Goal: Information Seeking & Learning: Learn about a topic

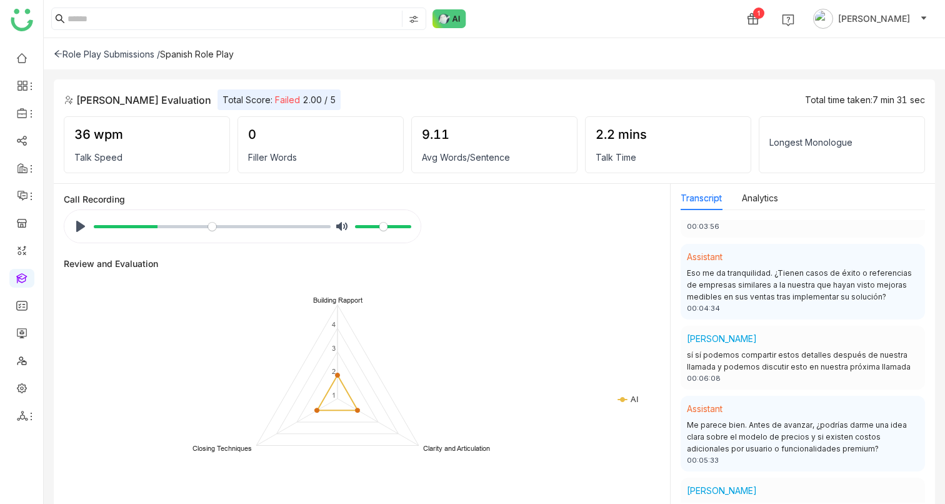
scroll to position [669, 0]
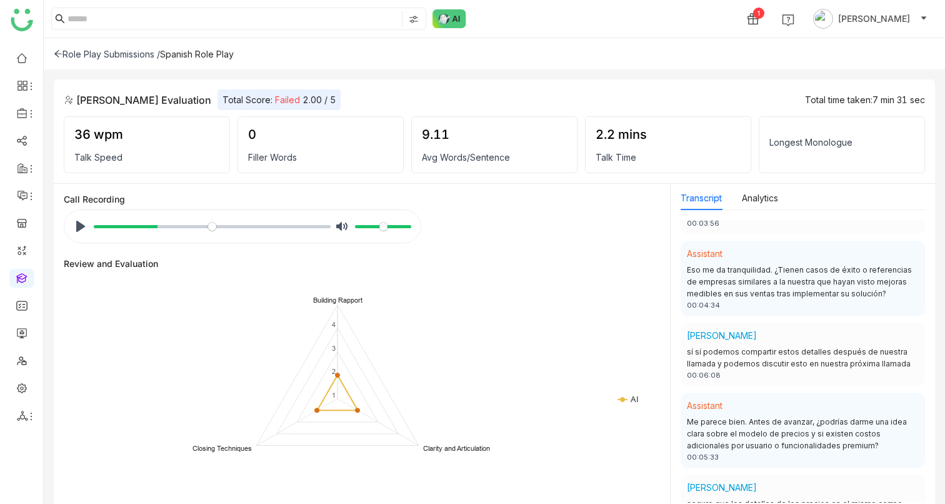
drag, startPoint x: 697, startPoint y: 362, endPoint x: 763, endPoint y: 362, distance: 65.6
click at [763, 370] on div "00:06:08" at bounding box center [803, 375] width 232 height 11
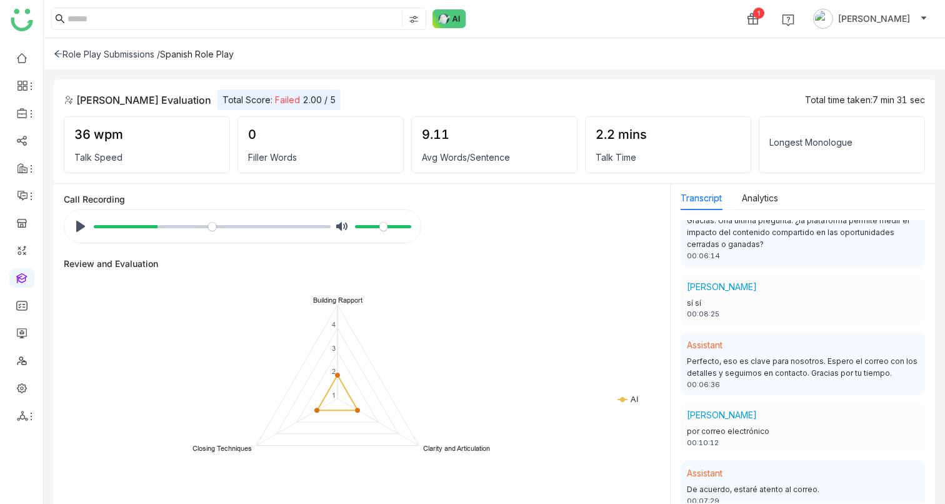
scroll to position [1026, 0]
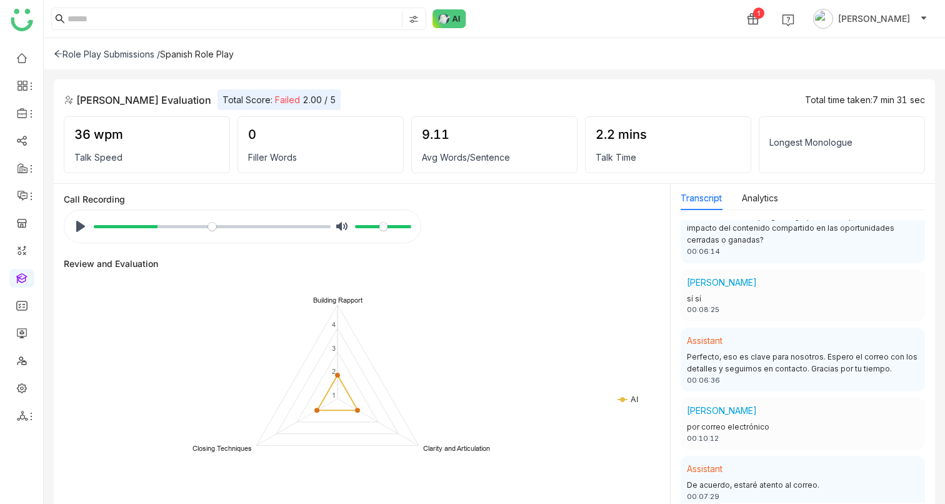
click at [708, 304] on div "00:08:25" at bounding box center [803, 309] width 232 height 11
click at [709, 433] on div "00:10:12" at bounding box center [803, 438] width 232 height 11
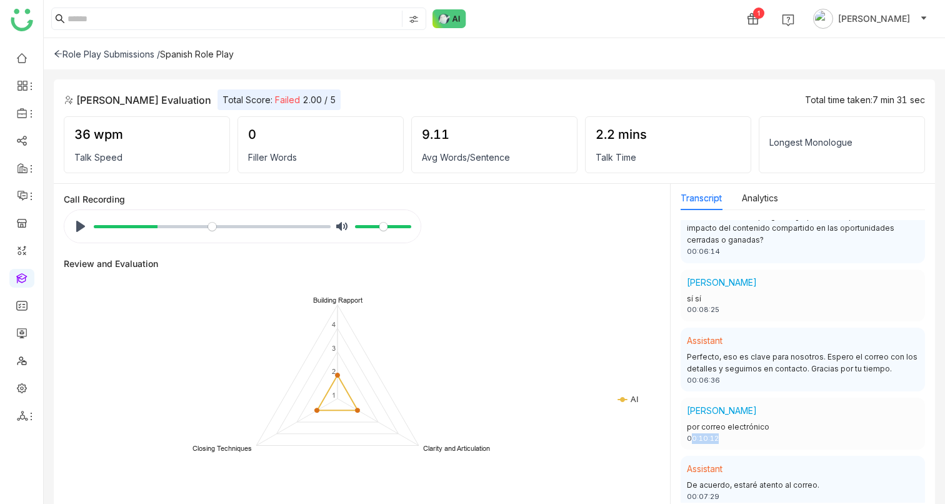
click at [709, 433] on div "00:10:12" at bounding box center [803, 438] width 232 height 11
click at [703, 491] on div "00:07:29" at bounding box center [803, 496] width 232 height 11
click at [93, 226] on div "% buffered 00:00" at bounding box center [212, 227] width 238 height 12
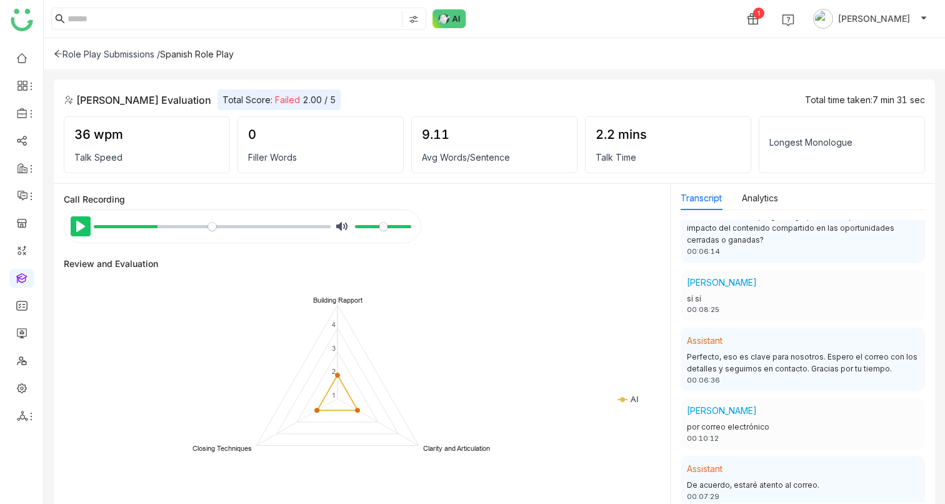
click at [84, 226] on button "Pause Play" at bounding box center [81, 226] width 20 height 20
drag, startPoint x: 159, startPoint y: 225, endPoint x: 341, endPoint y: 225, distance: 181.3
click at [331, 225] on input "Seek" at bounding box center [212, 227] width 237 height 12
type input "***"
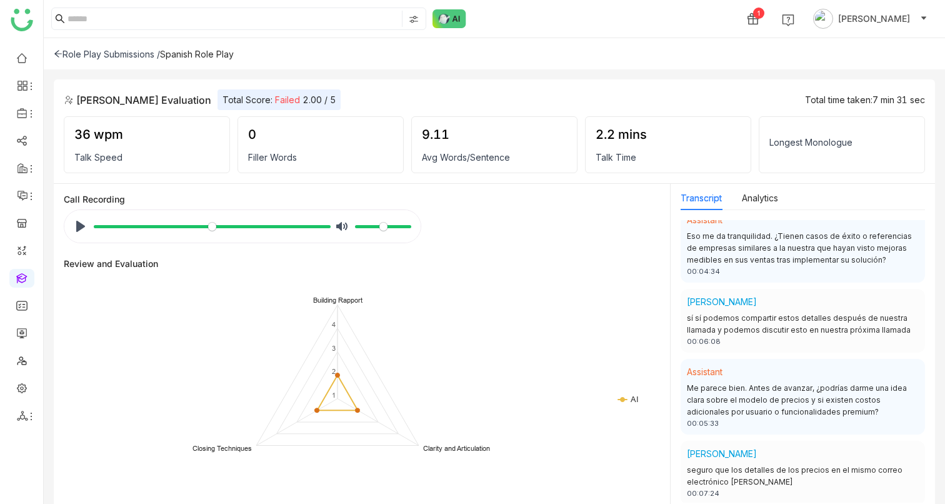
scroll to position [704, 0]
drag, startPoint x: 699, startPoint y: 326, endPoint x: 718, endPoint y: 326, distance: 19.4
click at [718, 335] on div "00:06:08" at bounding box center [803, 340] width 232 height 11
click at [715, 335] on div "00:06:08" at bounding box center [803, 340] width 232 height 11
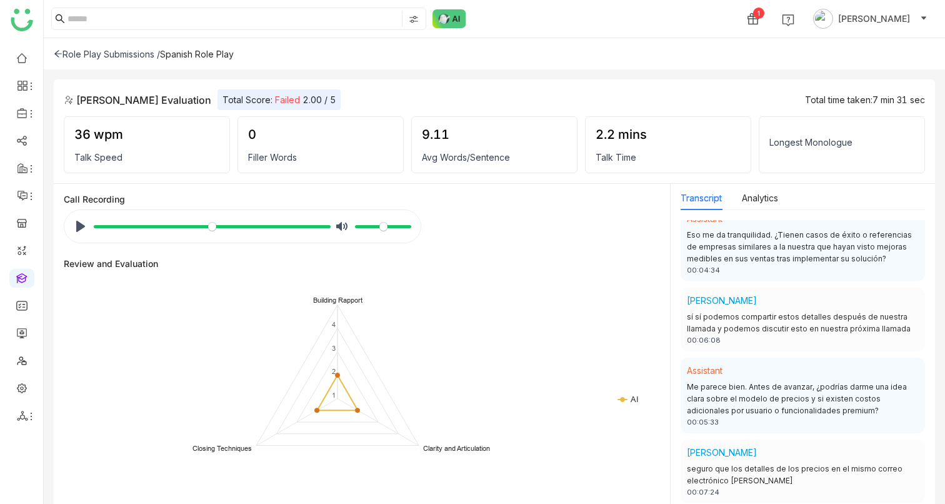
drag, startPoint x: 701, startPoint y: 481, endPoint x: 716, endPoint y: 481, distance: 15.0
click at [716, 487] on div "00:07:24" at bounding box center [803, 492] width 232 height 11
drag, startPoint x: 699, startPoint y: 325, endPoint x: 728, endPoint y: 321, distance: 29.7
click at [729, 321] on div "Rishika Avadhanam sí sí podemos compartir estos detalles después de nuestra lla…" at bounding box center [803, 320] width 244 height 64
click at [714, 335] on div "00:06:08" at bounding box center [803, 340] width 232 height 11
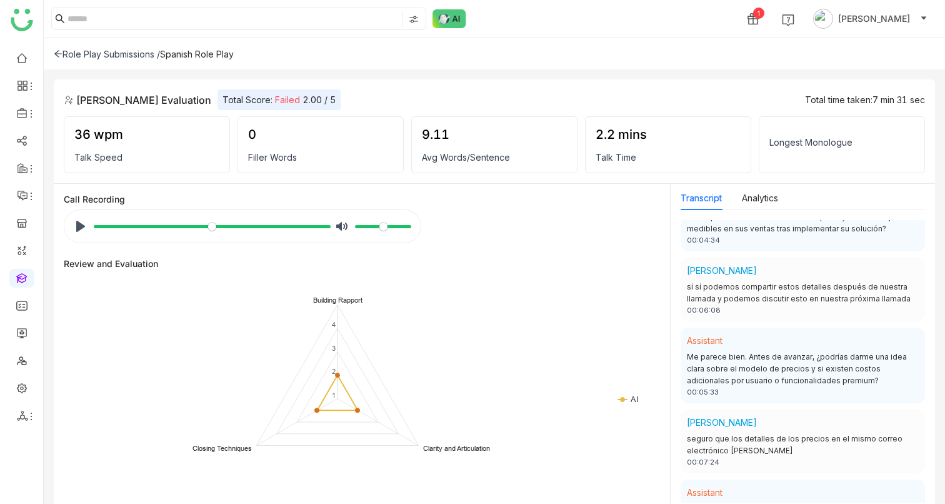
scroll to position [735, 0]
drag, startPoint x: 703, startPoint y: 449, endPoint x: 723, endPoint y: 443, distance: 20.8
click at [723, 456] on div "00:07:24" at bounding box center [803, 461] width 232 height 11
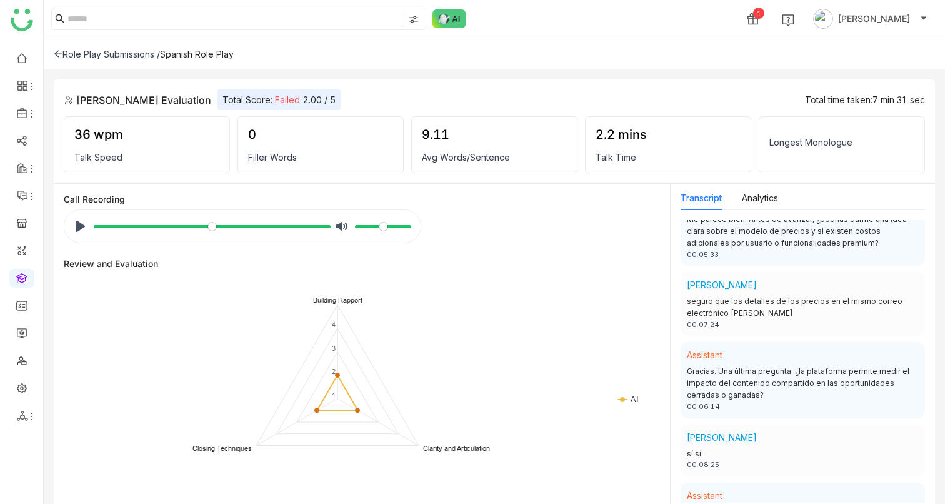
scroll to position [876, 0]
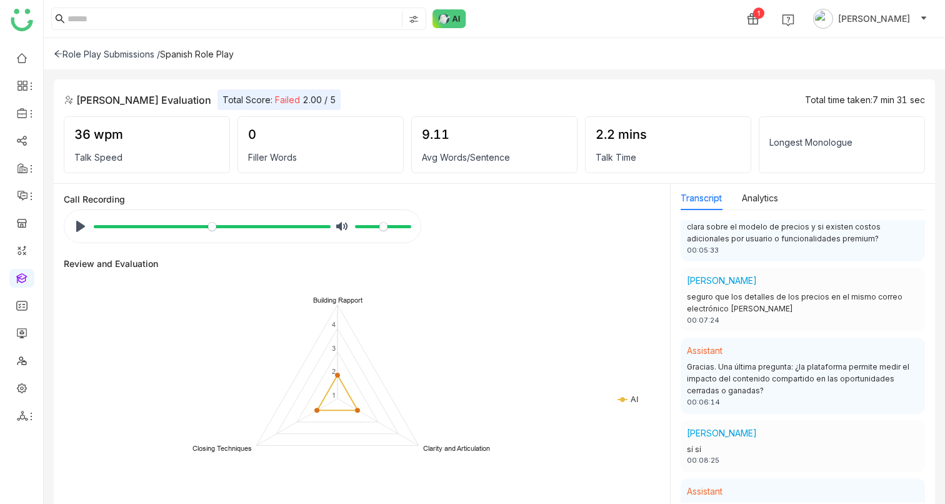
drag, startPoint x: 699, startPoint y: 451, endPoint x: 720, endPoint y: 450, distance: 20.6
click at [720, 455] on div "00:08:25" at bounding box center [803, 460] width 232 height 11
click at [705, 455] on div "00:08:25" at bounding box center [803, 460] width 232 height 11
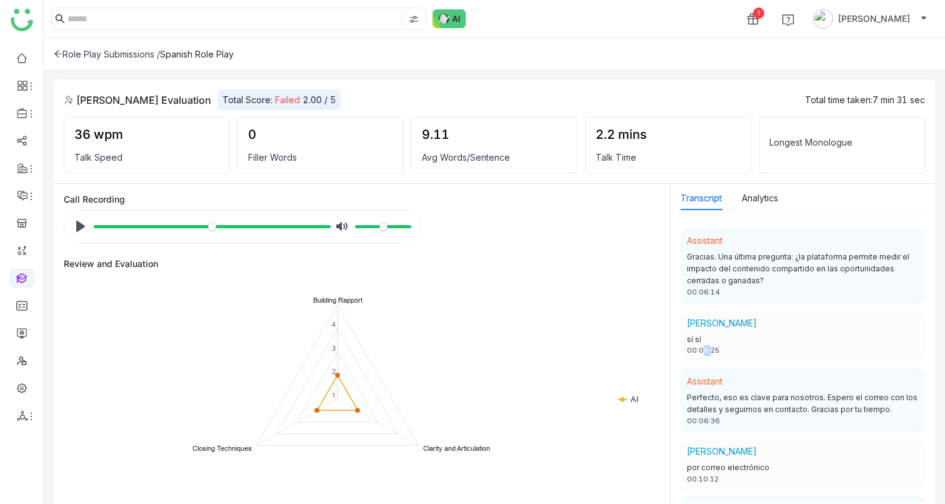
scroll to position [987, 0]
drag, startPoint x: 702, startPoint y: 466, endPoint x: 719, endPoint y: 466, distance: 17.5
click at [719, 473] on div "00:10:12" at bounding box center [803, 478] width 232 height 11
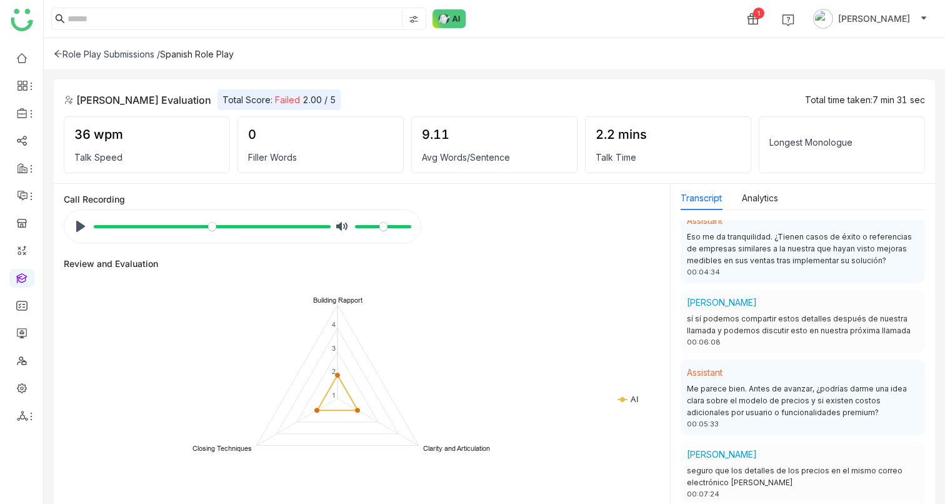
scroll to position [703, 0]
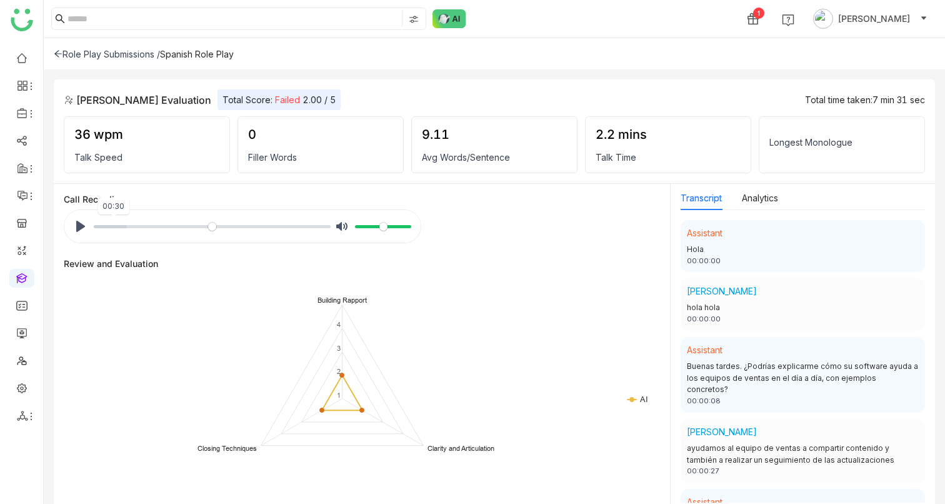
click at [114, 226] on input "Seek" at bounding box center [212, 227] width 237 height 12
click at [121, 225] on input "Seek" at bounding box center [212, 227] width 237 height 12
type input "*****"
click at [140, 225] on input "Seek" at bounding box center [212, 227] width 237 height 12
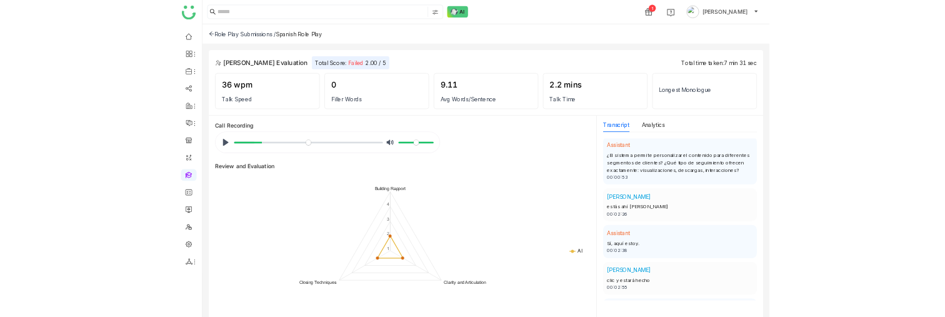
scroll to position [274, 0]
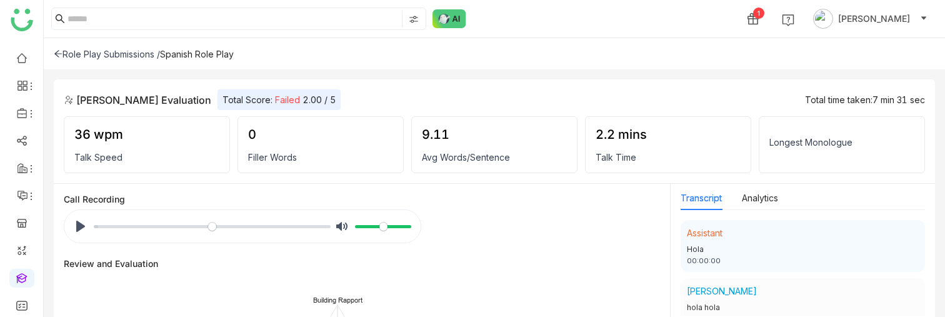
click at [69, 228] on div "Pause Play % buffered 00:00 Unmute Mute" at bounding box center [242, 226] width 356 height 33
click at [73, 229] on button "Pause Play" at bounding box center [81, 226] width 20 height 20
click at [118, 229] on input "Seek" at bounding box center [212, 227] width 237 height 12
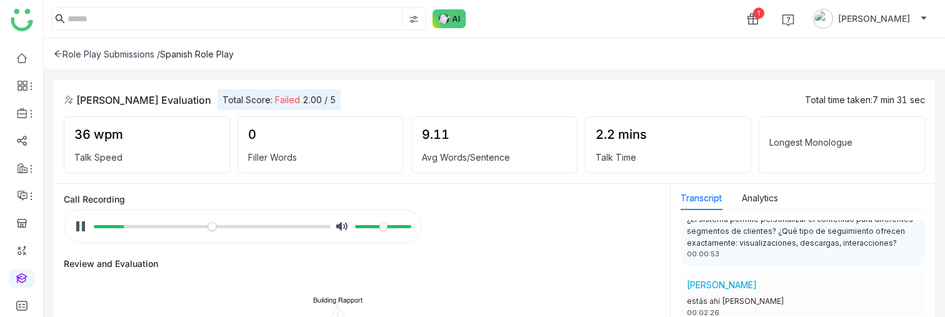
scroll to position [296, 0]
click at [846, 236] on div "¿El sistema permite personalizar el contenido para diferentes segmentos de clie…" at bounding box center [803, 234] width 232 height 36
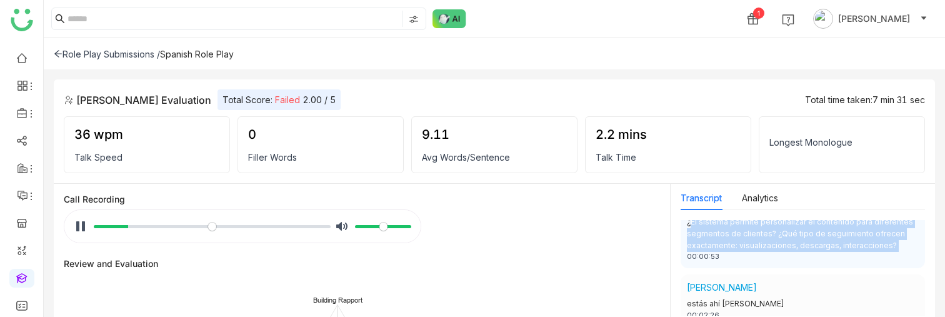
click at [846, 236] on div "¿El sistema permite personalizar el contenido para diferentes segmentos de clie…" at bounding box center [803, 234] width 232 height 36
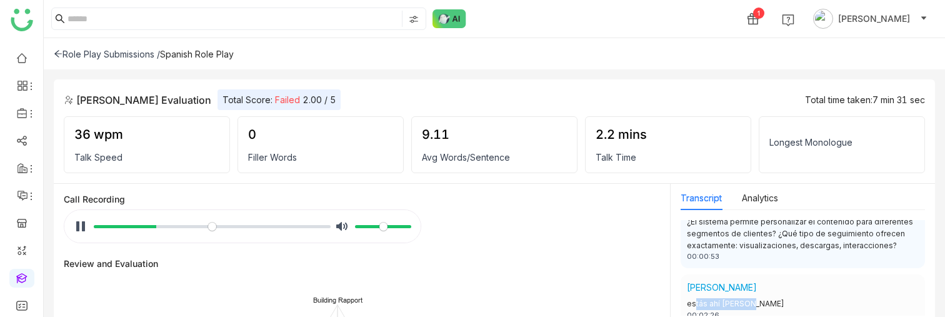
drag, startPoint x: 686, startPoint y: 290, endPoint x: 750, endPoint y: 291, distance: 63.8
click at [750, 291] on div "[PERSON_NAME] estás ahí [PERSON_NAME] 00:02:26" at bounding box center [803, 300] width 244 height 52
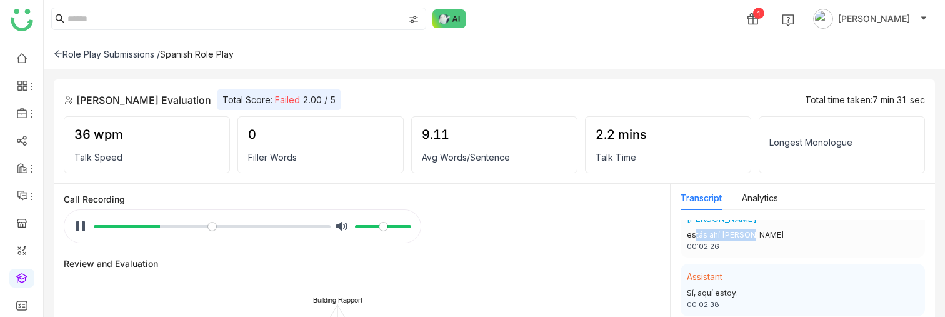
scroll to position [355, 0]
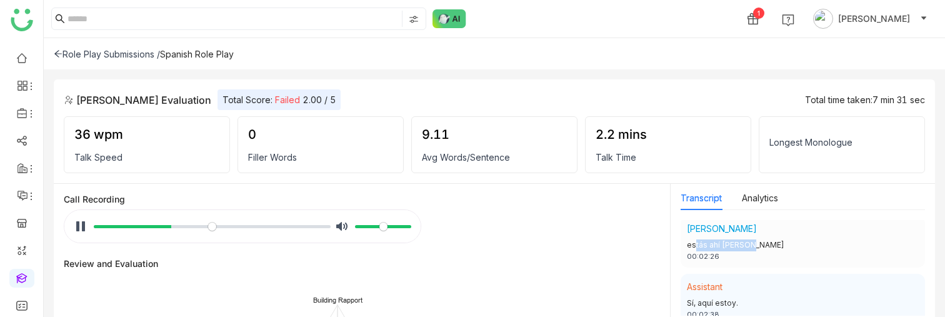
click at [732, 239] on div "estás ahí [PERSON_NAME]" at bounding box center [803, 245] width 232 height 12
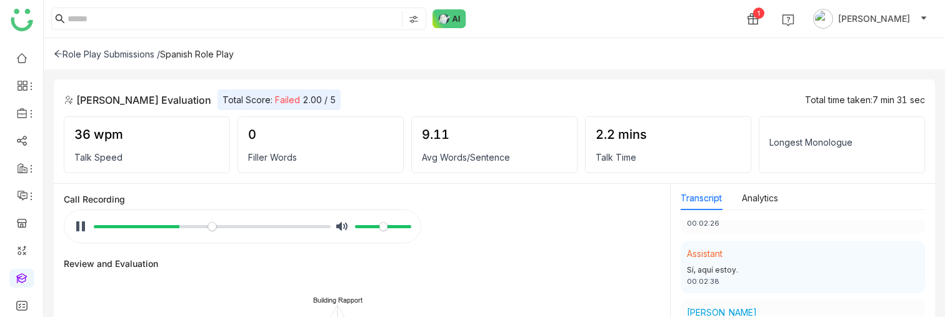
scroll to position [389, 0]
drag, startPoint x: 687, startPoint y: 261, endPoint x: 769, endPoint y: 261, distance: 81.9
click at [769, 264] on div "Sí, aquí estoy." at bounding box center [803, 270] width 232 height 12
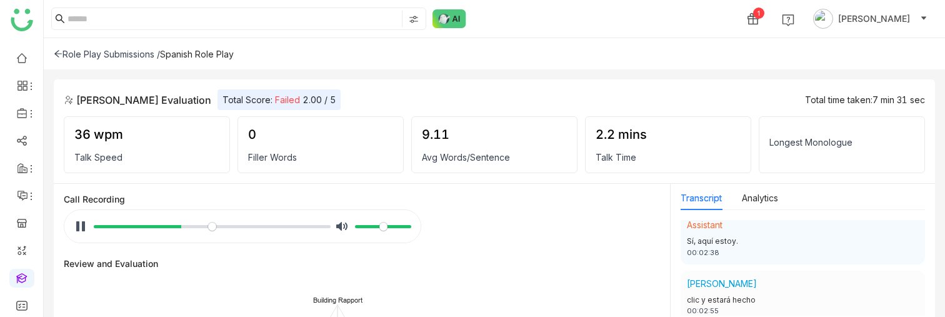
scroll to position [419, 0]
drag, startPoint x: 688, startPoint y: 289, endPoint x: 759, endPoint y: 286, distance: 71.3
click at [759, 292] on div "clic y estará hecho" at bounding box center [803, 298] width 232 height 12
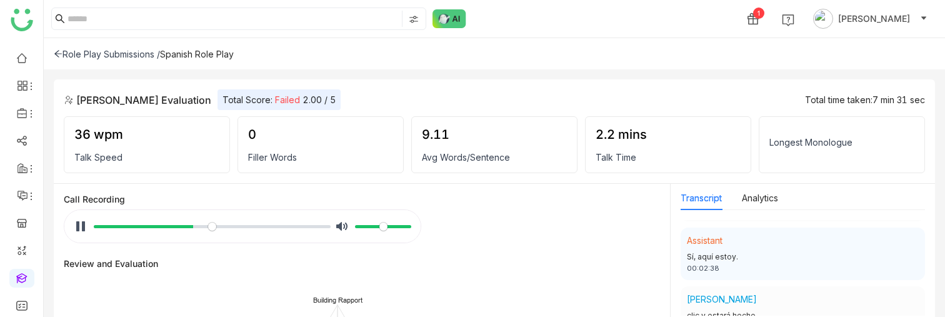
scroll to position [399, 0]
drag, startPoint x: 688, startPoint y: 251, endPoint x: 742, endPoint y: 251, distance: 54.4
click at [742, 254] on div "Sí, aquí estoy." at bounding box center [803, 260] width 232 height 12
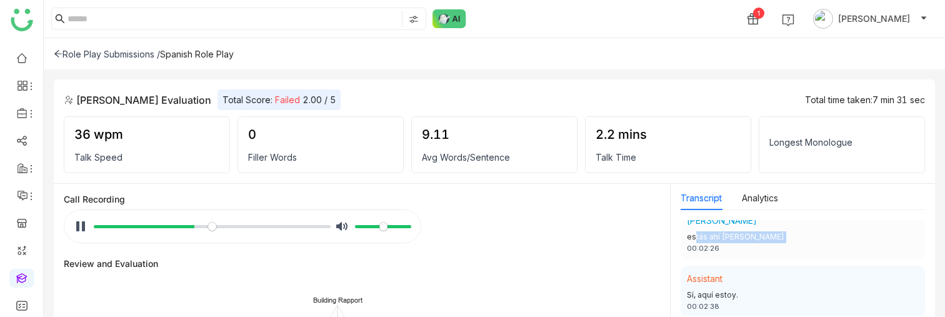
scroll to position [360, 0]
drag, startPoint x: 691, startPoint y: 229, endPoint x: 754, endPoint y: 229, distance: 62.5
click at [754, 234] on div "estás ahí [PERSON_NAME]" at bounding box center [803, 240] width 232 height 12
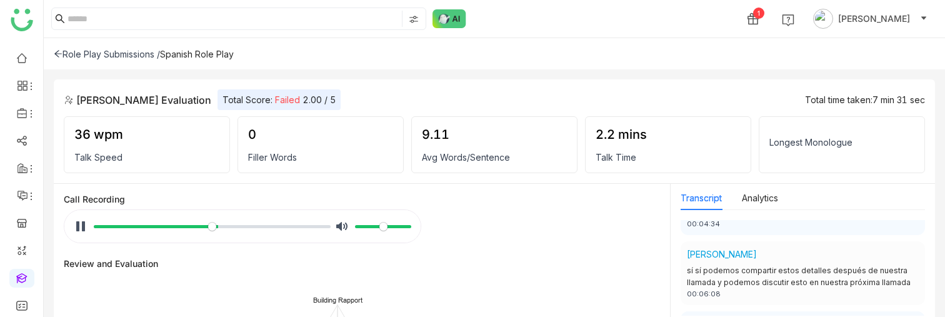
scroll to position [745, 0]
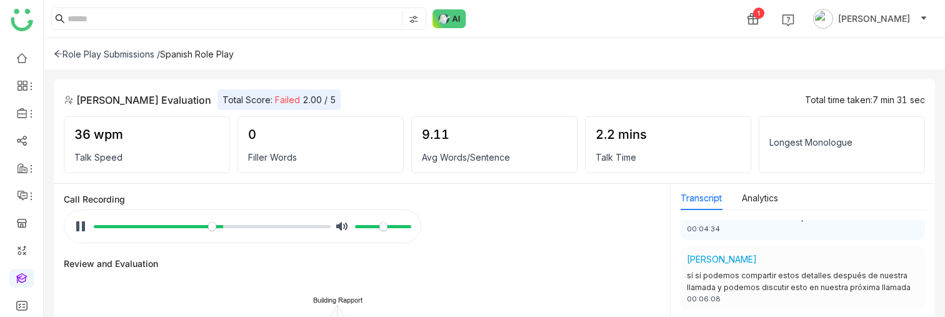
type input "*****"
